Goal: Find specific page/section: Find specific page/section

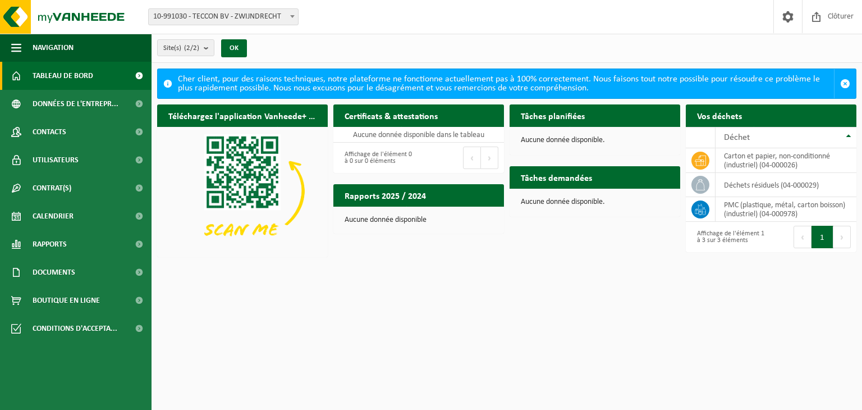
click at [738, 309] on html "Site: 10-991030 - TECCON BV - ZWIJNDRECHT 10-991029 - TECCON BV - JEMAPPES 10-9…" at bounding box center [431, 205] width 862 height 410
click at [698, 180] on icon at bounding box center [700, 184] width 11 height 11
click at [47, 159] on span "Utilisateurs" at bounding box center [56, 160] width 46 height 28
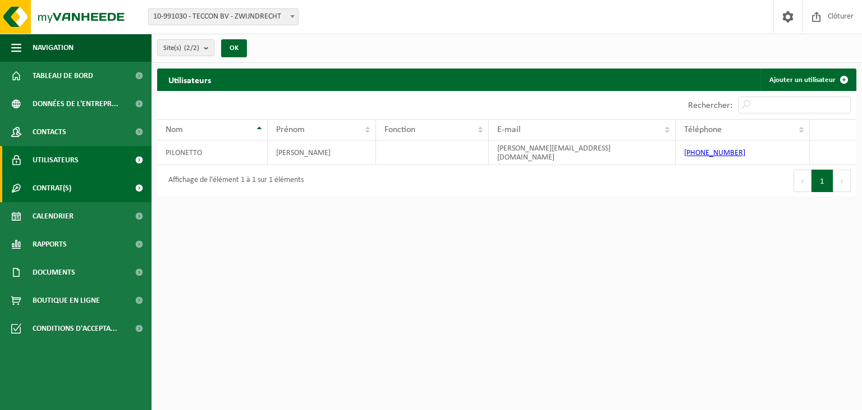
click at [47, 180] on span "Contrat(s)" at bounding box center [52, 188] width 39 height 28
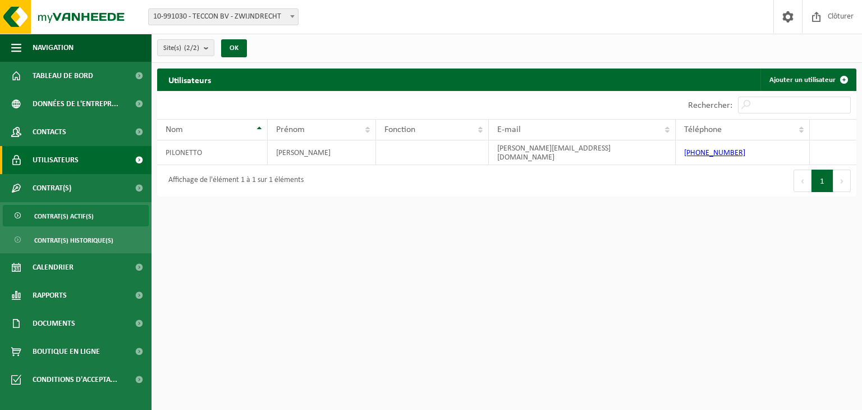
click at [45, 213] on span "Contrat(s) actif(s)" at bounding box center [63, 215] width 59 height 21
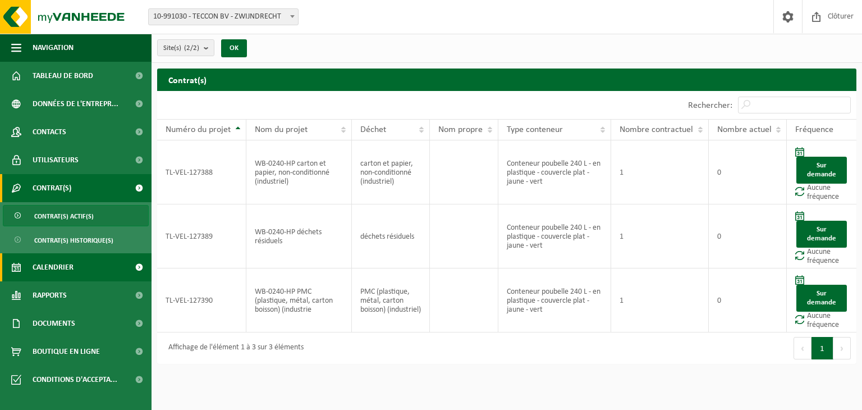
click at [47, 268] on span "Calendrier" at bounding box center [53, 267] width 41 height 28
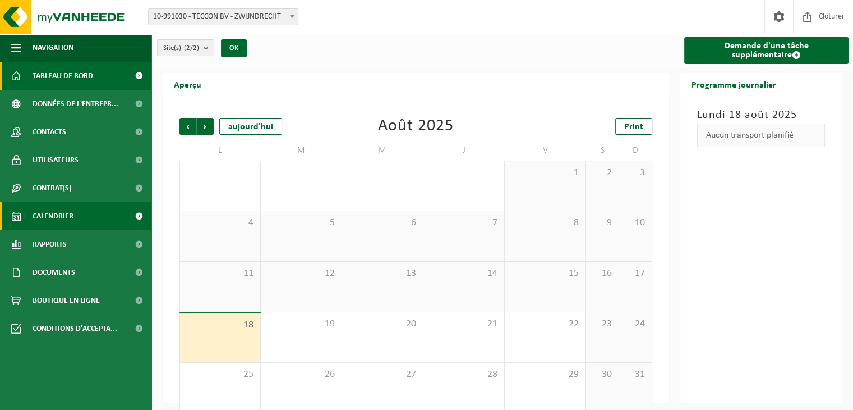
click at [63, 70] on span "Tableau de bord" at bounding box center [63, 76] width 61 height 28
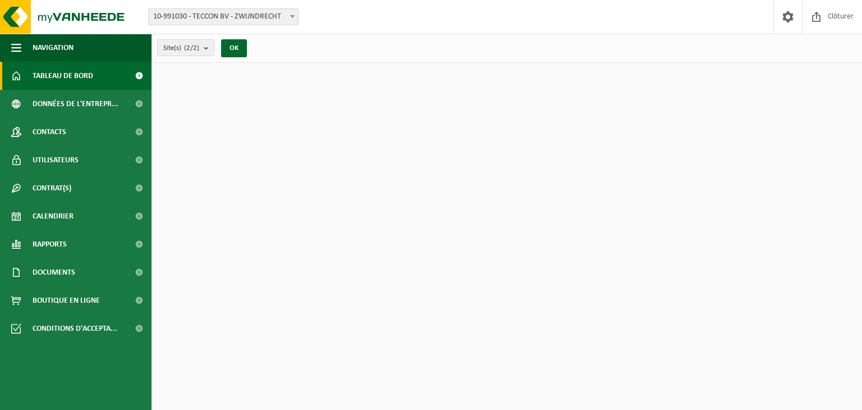
click at [12, 48] on span "button" at bounding box center [16, 48] width 10 height 28
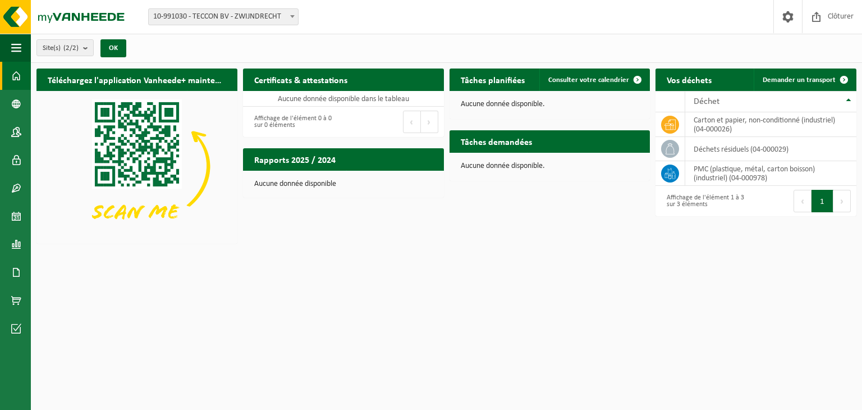
click at [12, 48] on span "button" at bounding box center [16, 48] width 10 height 28
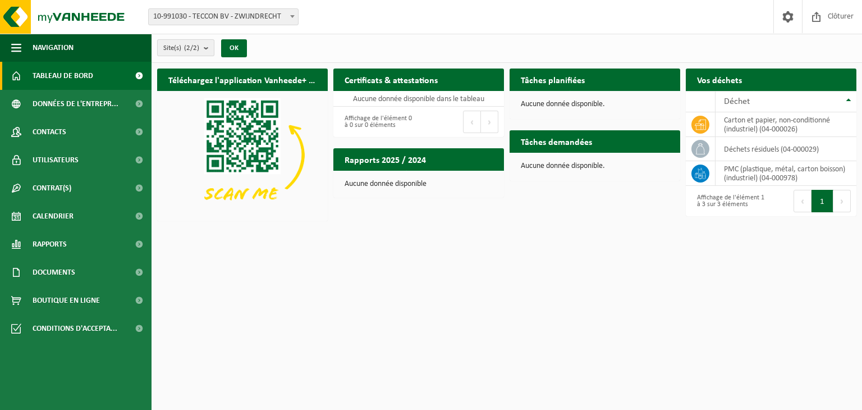
click at [210, 50] on b "submit" at bounding box center [209, 48] width 10 height 16
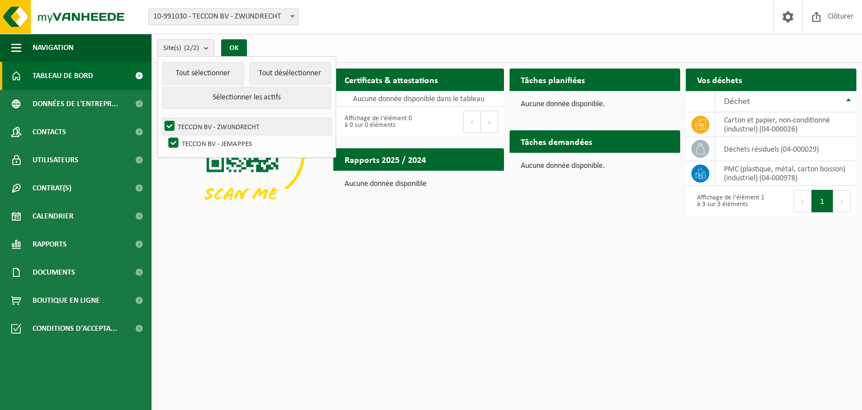
click at [240, 125] on label "TECCON BV - ZWIJNDRECHT" at bounding box center [246, 126] width 169 height 17
click at [160, 118] on input "TECCON BV - ZWIJNDRECHT" at bounding box center [160, 117] width 1 height 1
click at [240, 125] on label "TECCON BV - ZWIJNDRECHT" at bounding box center [246, 126] width 169 height 17
click at [160, 118] on input "TECCON BV - ZWIJNDRECHT" at bounding box center [160, 117] width 1 height 1
checkbox input "true"
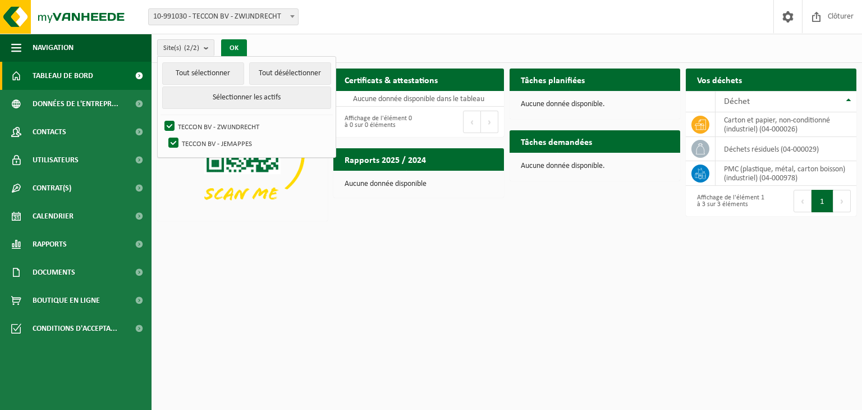
click at [231, 45] on button "OK" at bounding box center [234, 48] width 26 height 18
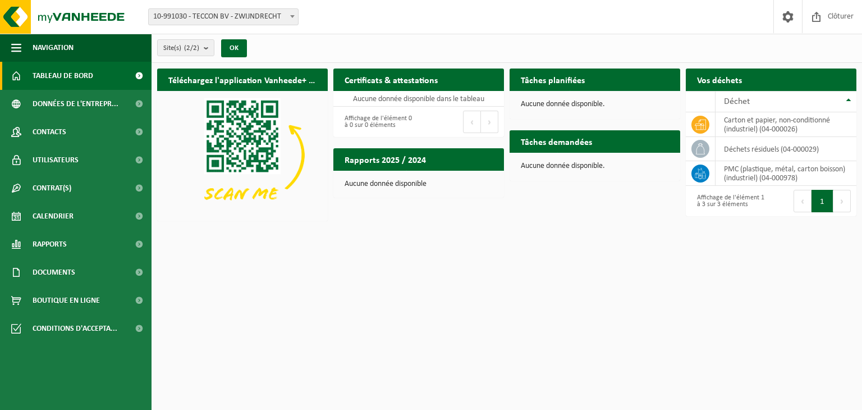
click at [296, 15] on span at bounding box center [292, 16] width 11 height 15
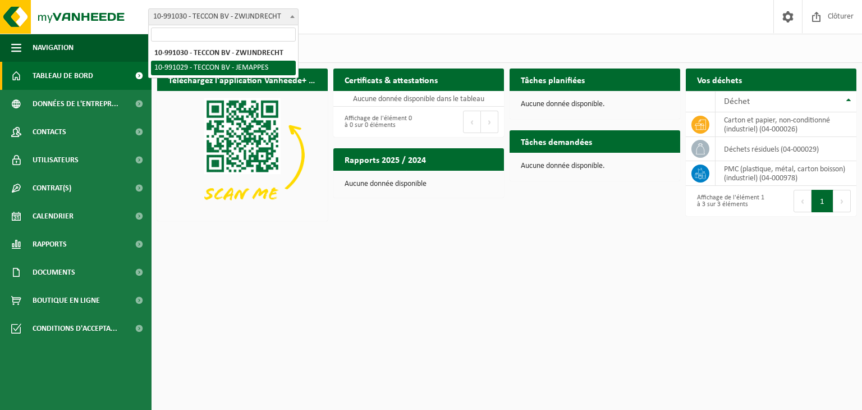
select select "169479"
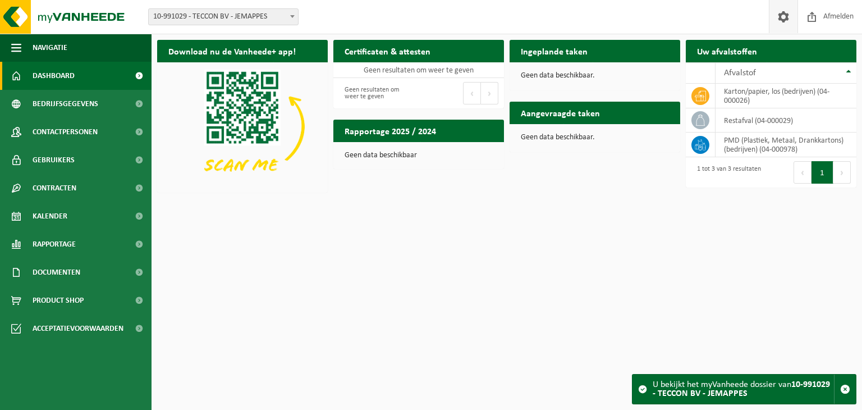
click at [786, 18] on span at bounding box center [783, 16] width 17 height 33
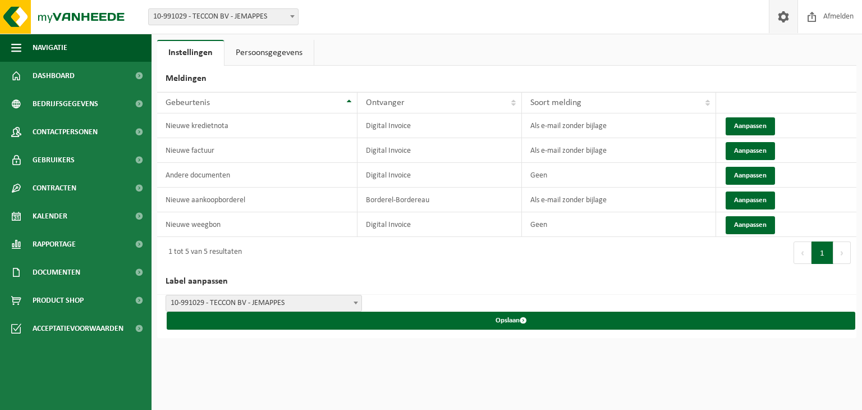
click at [274, 46] on link "Persoonsgegevens" at bounding box center [268, 53] width 89 height 26
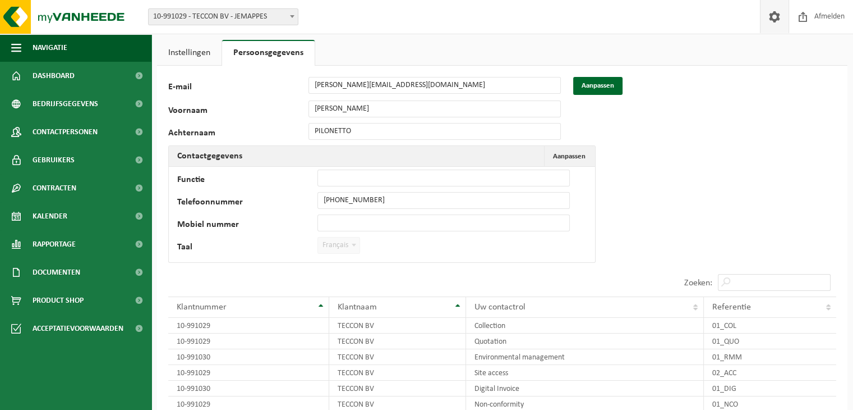
click at [291, 16] on b at bounding box center [292, 16] width 4 height 3
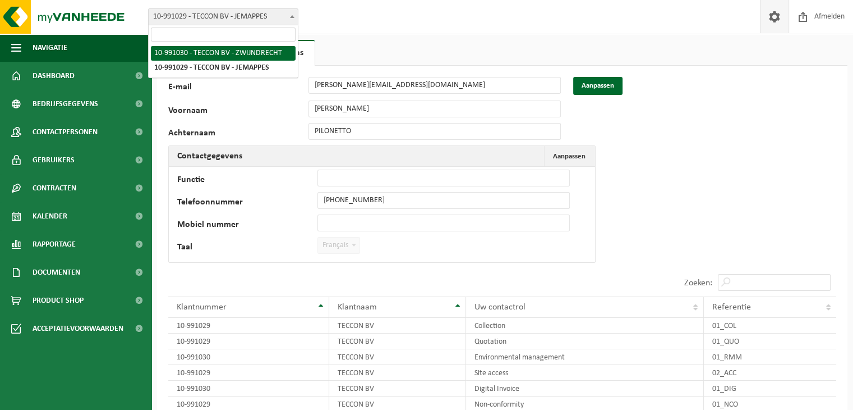
select select "169480"
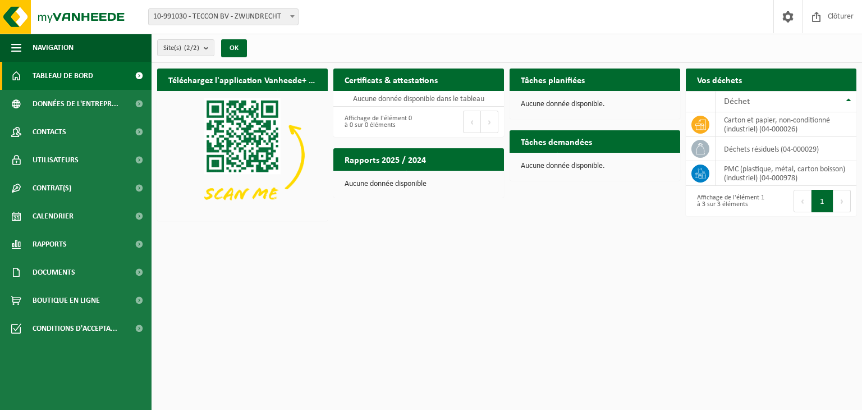
click at [287, 19] on span at bounding box center [292, 16] width 11 height 15
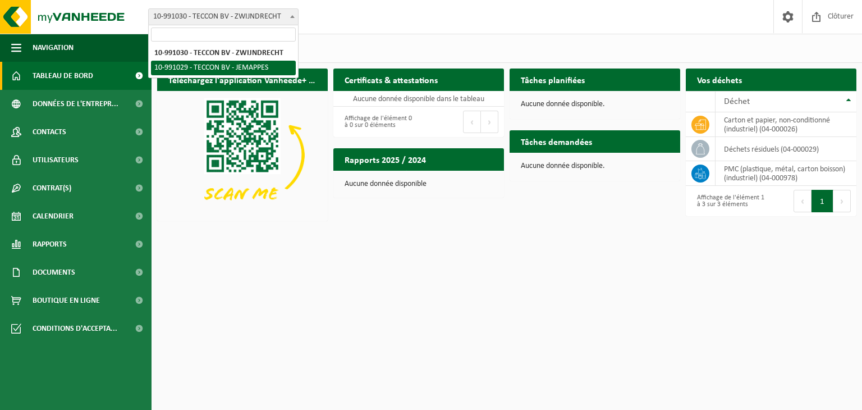
select select "169479"
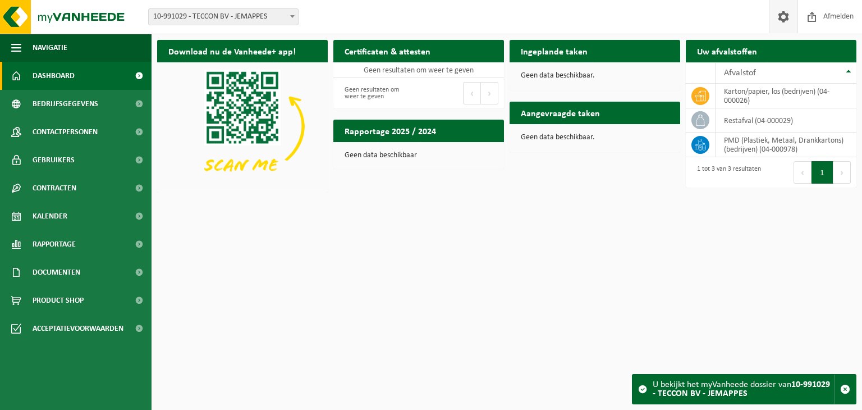
click at [782, 20] on span at bounding box center [783, 16] width 17 height 33
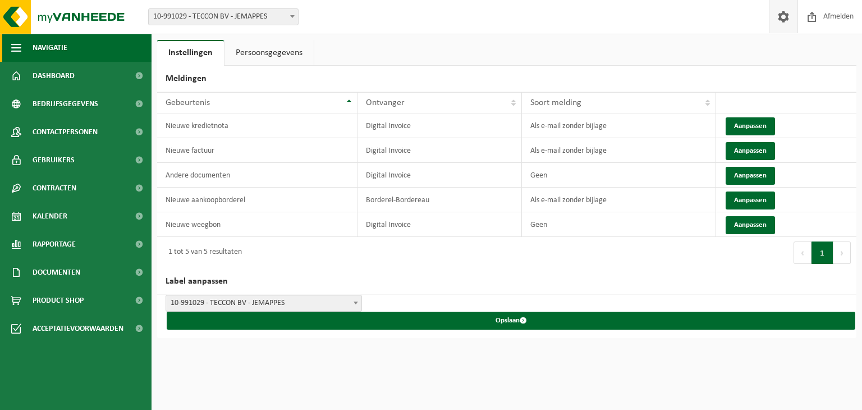
click at [25, 48] on button "Navigatie" at bounding box center [75, 48] width 151 height 28
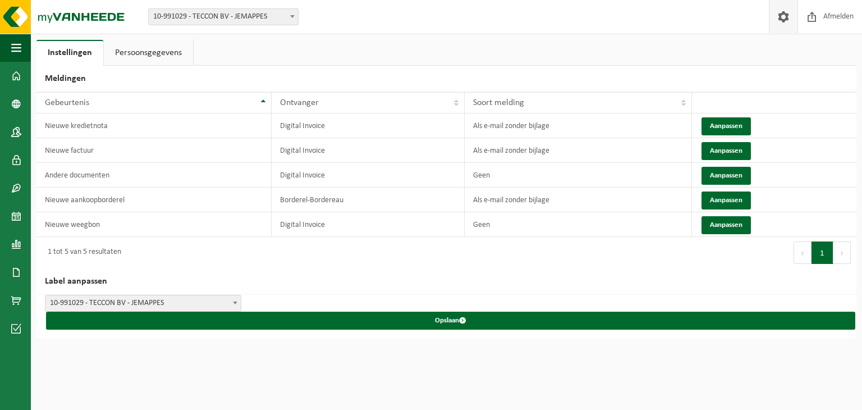
click at [280, 20] on span "10-991029 - TECCON BV - JEMAPPES" at bounding box center [223, 17] width 149 height 16
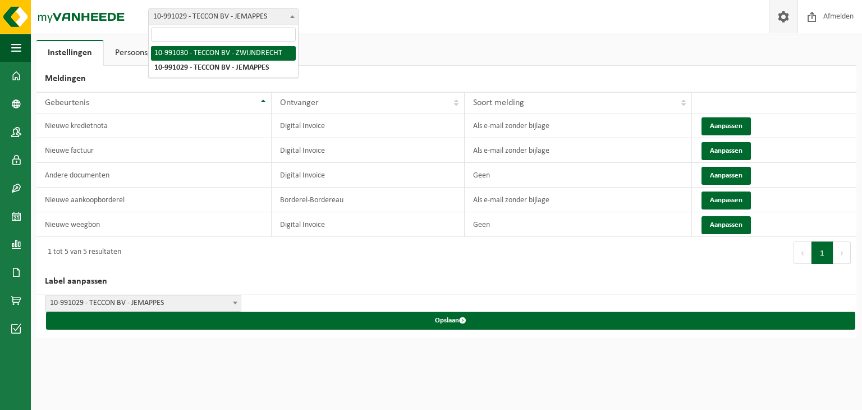
select select "169480"
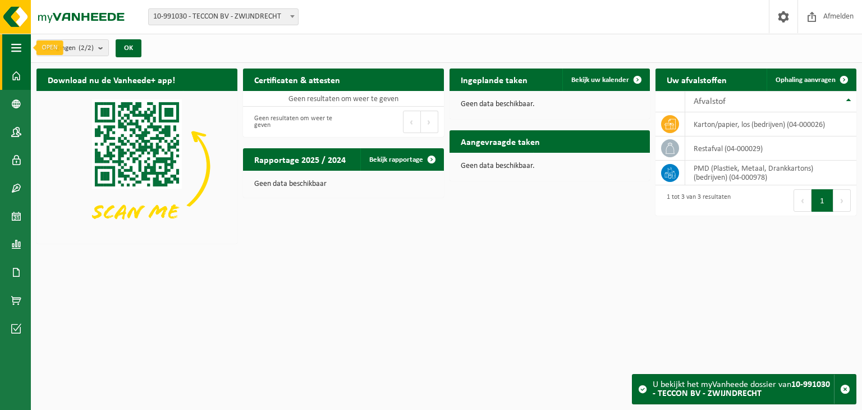
click at [8, 49] on button "Navigatie" at bounding box center [15, 48] width 31 height 28
